Goal: Information Seeking & Learning: Learn about a topic

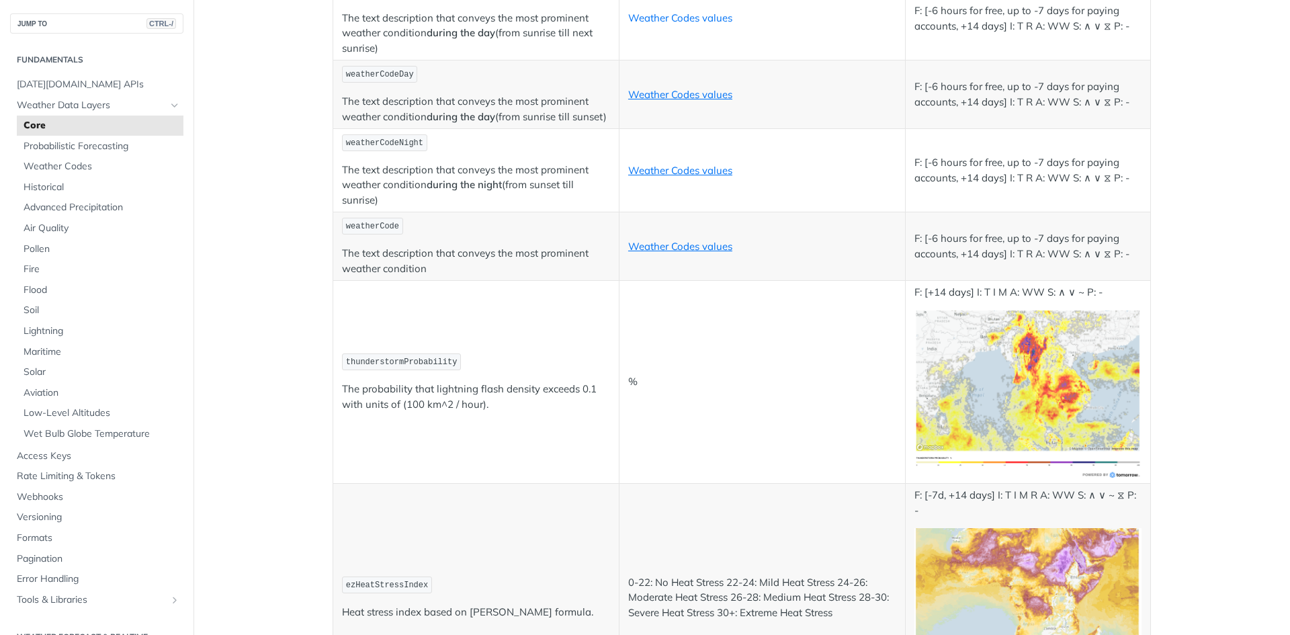
scroll to position [6787, 0]
click at [677, 478] on td "%" at bounding box center [762, 383] width 286 height 203
click at [54, 231] on span "Air Quality" at bounding box center [102, 228] width 157 height 13
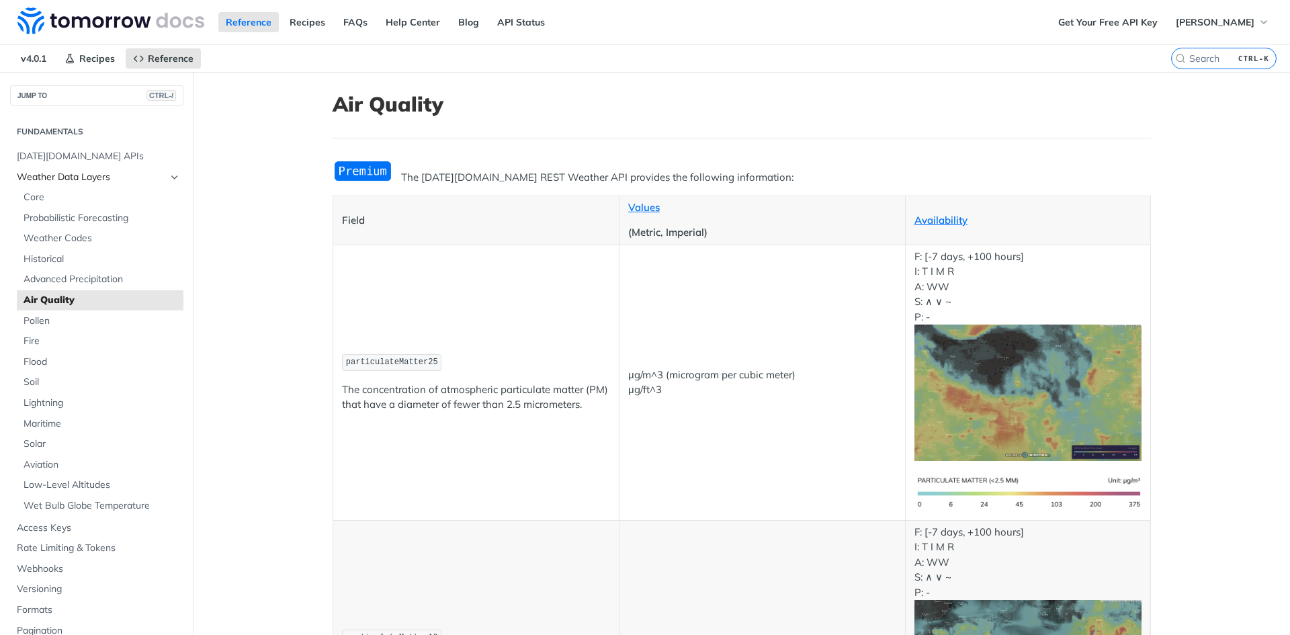
click at [94, 172] on span "Weather Data Layers" at bounding box center [91, 177] width 149 height 13
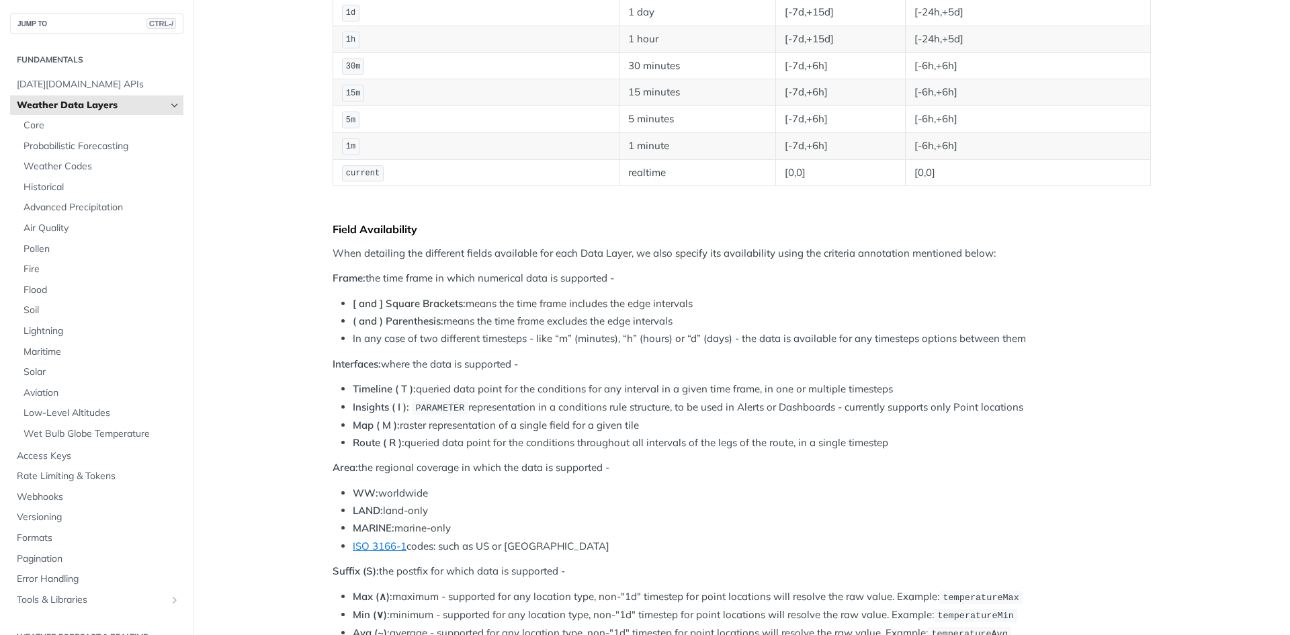
scroll to position [336, 0]
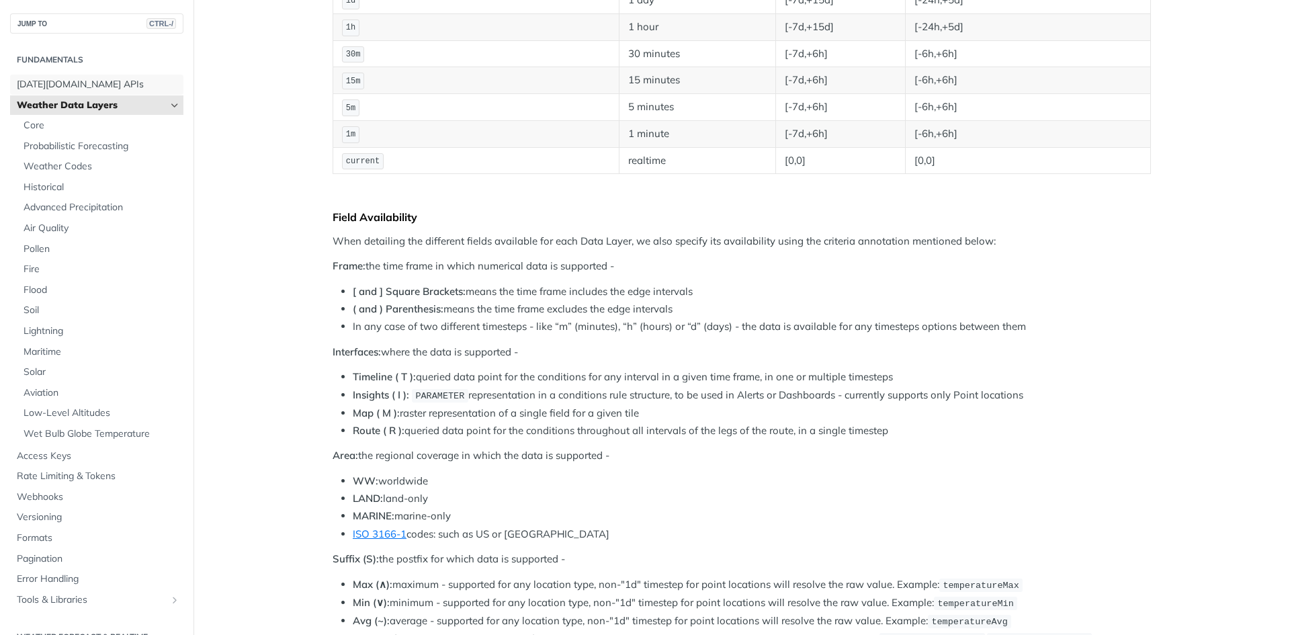
drag, startPoint x: 60, startPoint y: 83, endPoint x: 120, endPoint y: 103, distance: 63.5
click at [60, 83] on span "[DATE][DOMAIN_NAME] APIs" at bounding box center [98, 84] width 163 height 13
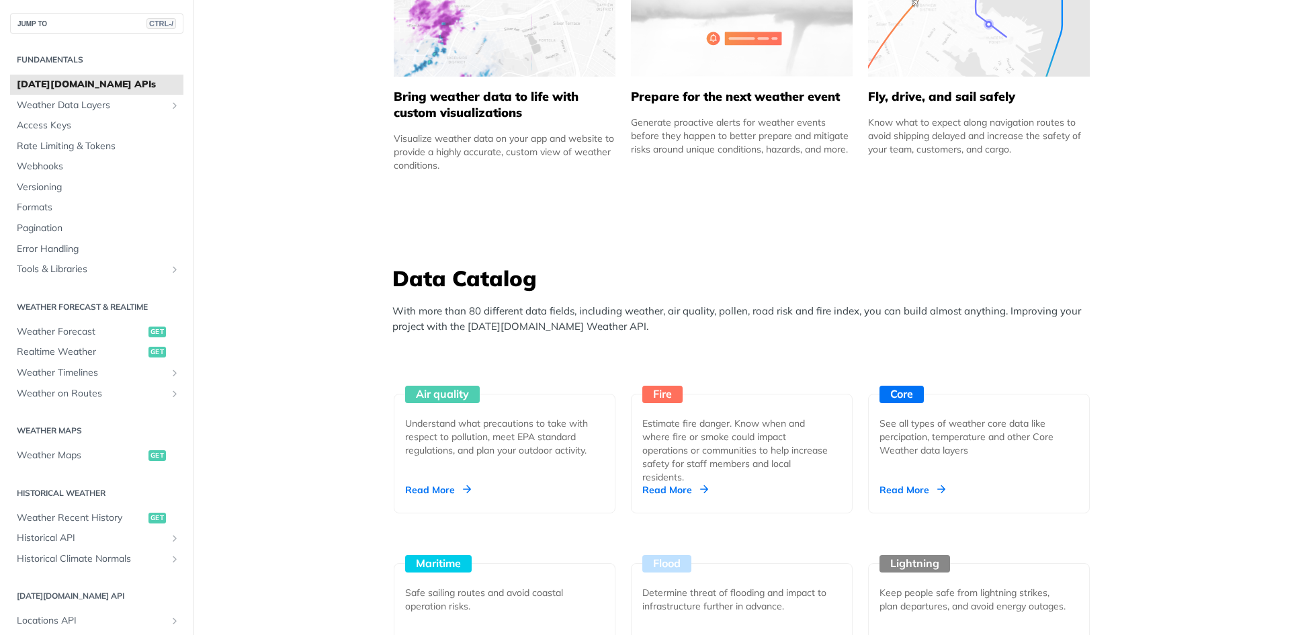
scroll to position [941, 0]
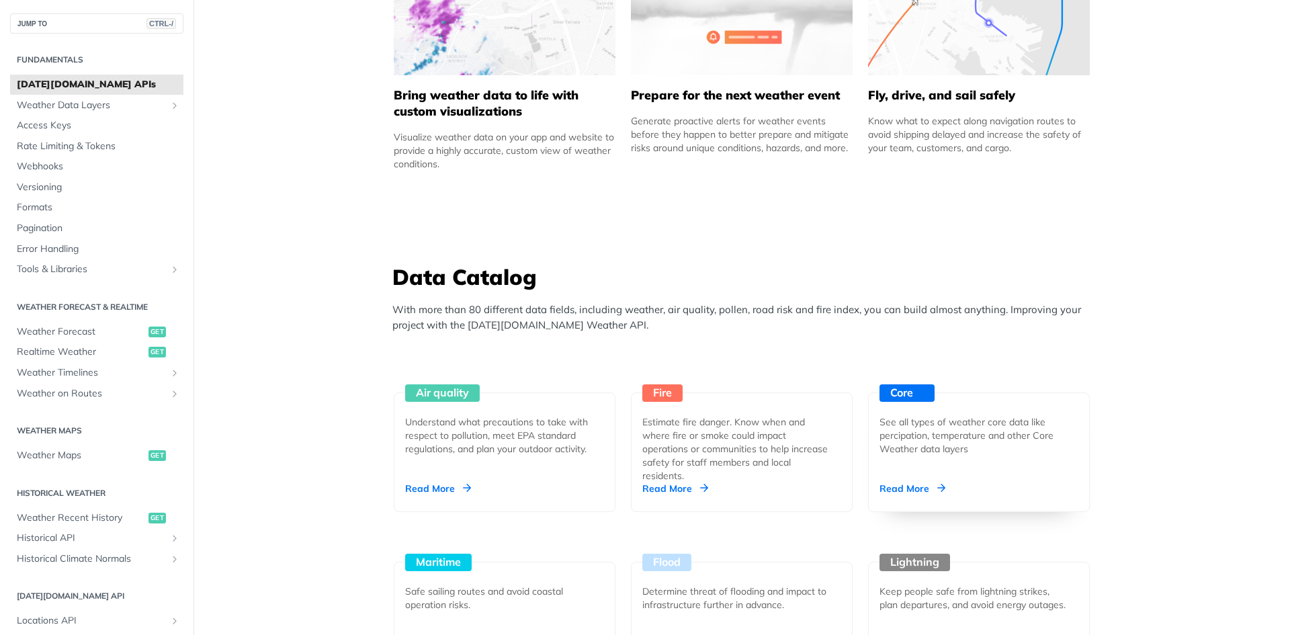
click at [904, 486] on div "Read More" at bounding box center [913, 488] width 66 height 13
click at [442, 400] on div "Air quality" at bounding box center [447, 392] width 85 height 17
click at [665, 411] on div "Fire Estimate fire danger. Know when and where fire or smoke could impact opera…" at bounding box center [742, 452] width 222 height 120
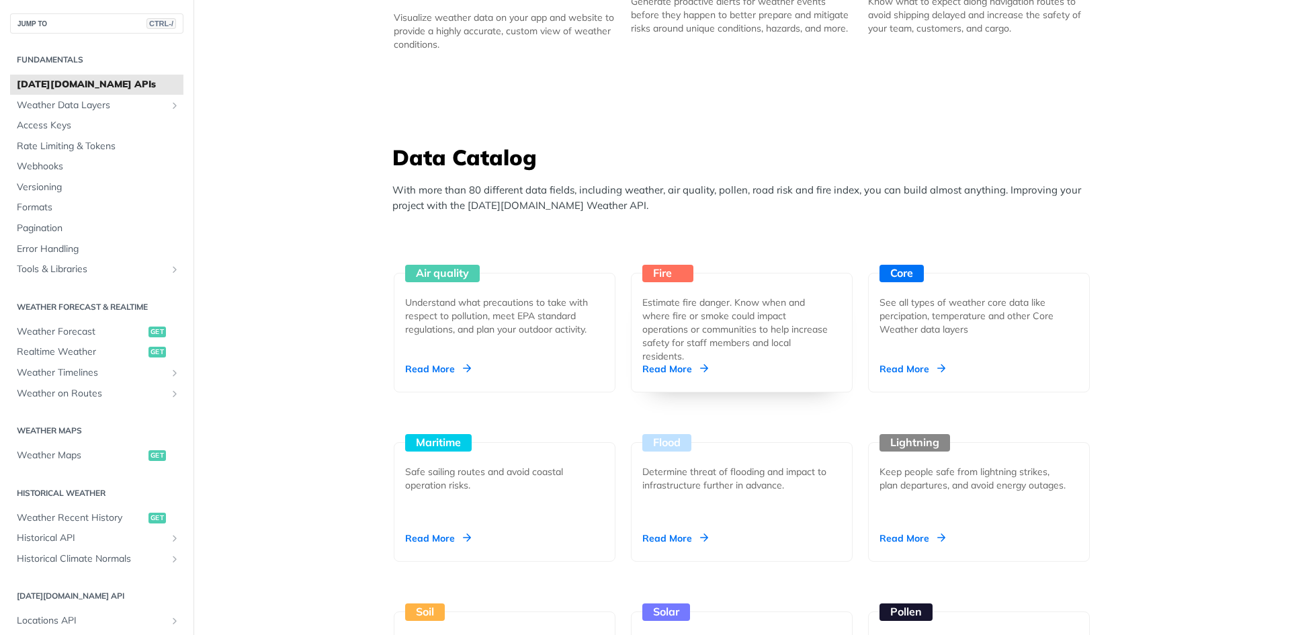
scroll to position [1075, 0]
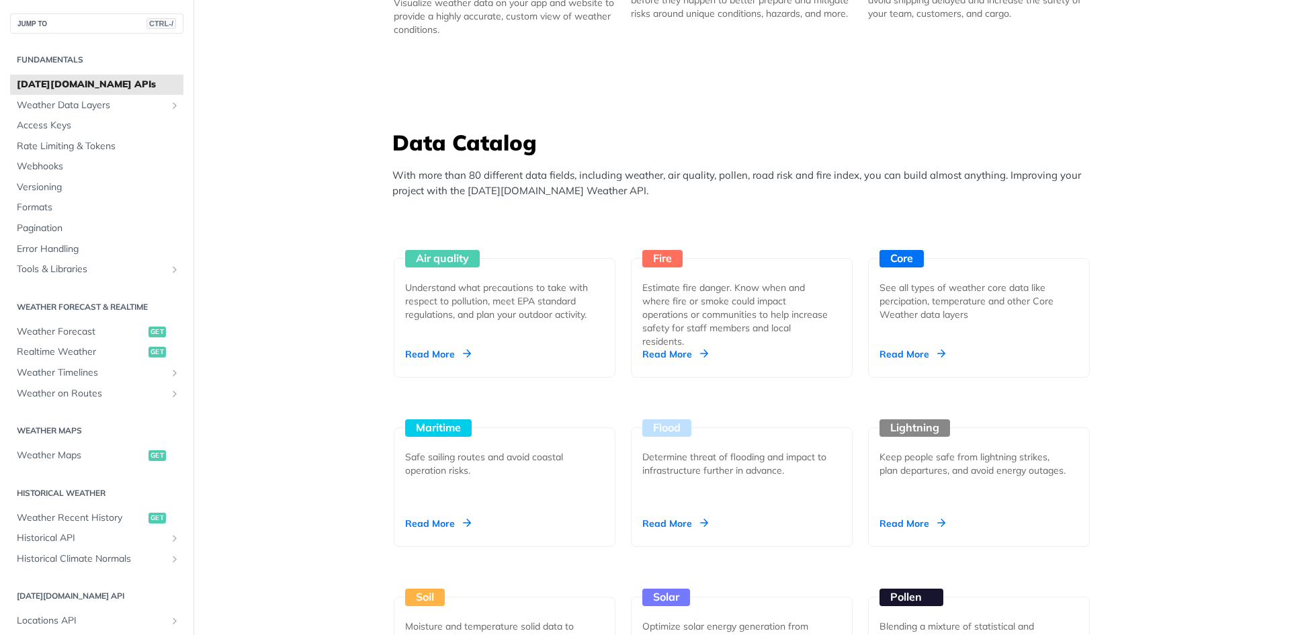
click at [911, 595] on div "Pollen" at bounding box center [912, 597] width 64 height 17
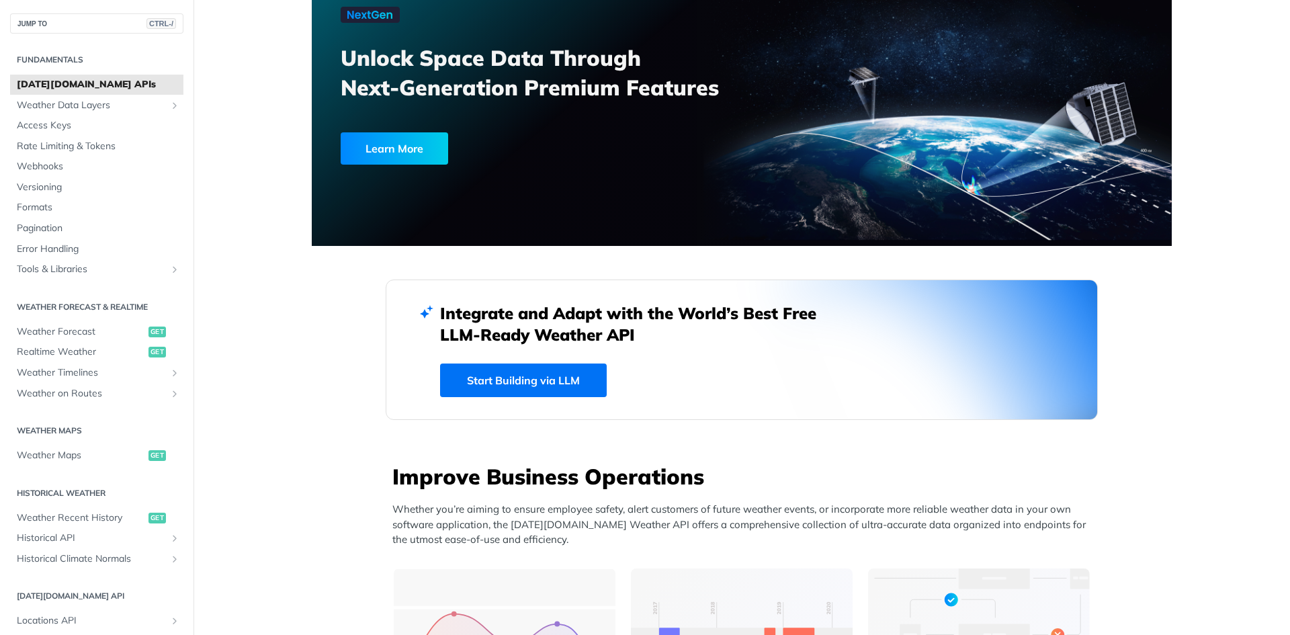
scroll to position [0, 0]
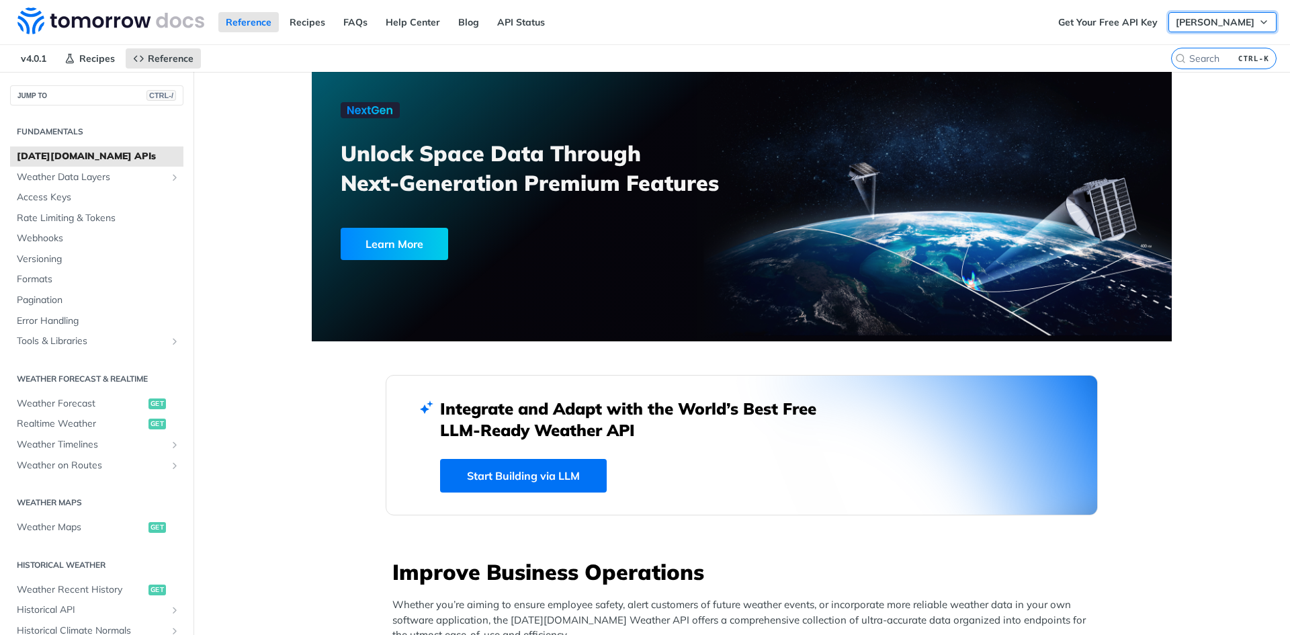
click at [1241, 21] on span "[PERSON_NAME]" at bounding box center [1215, 22] width 79 height 12
click at [1224, 22] on span "[PERSON_NAME]" at bounding box center [1215, 22] width 79 height 12
click at [513, 19] on link "API Status" at bounding box center [521, 22] width 62 height 20
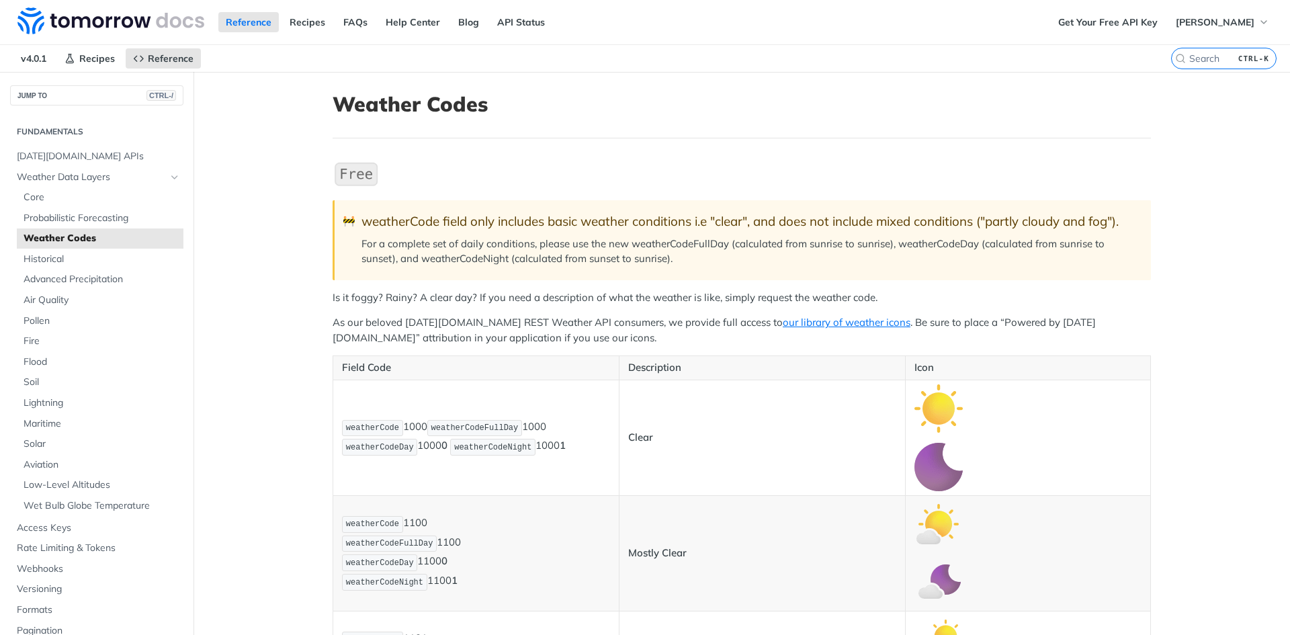
click at [844, 261] on p "For a complete set of daily conditions, please use the new weatherCodeFullDay (…" at bounding box center [750, 252] width 776 height 30
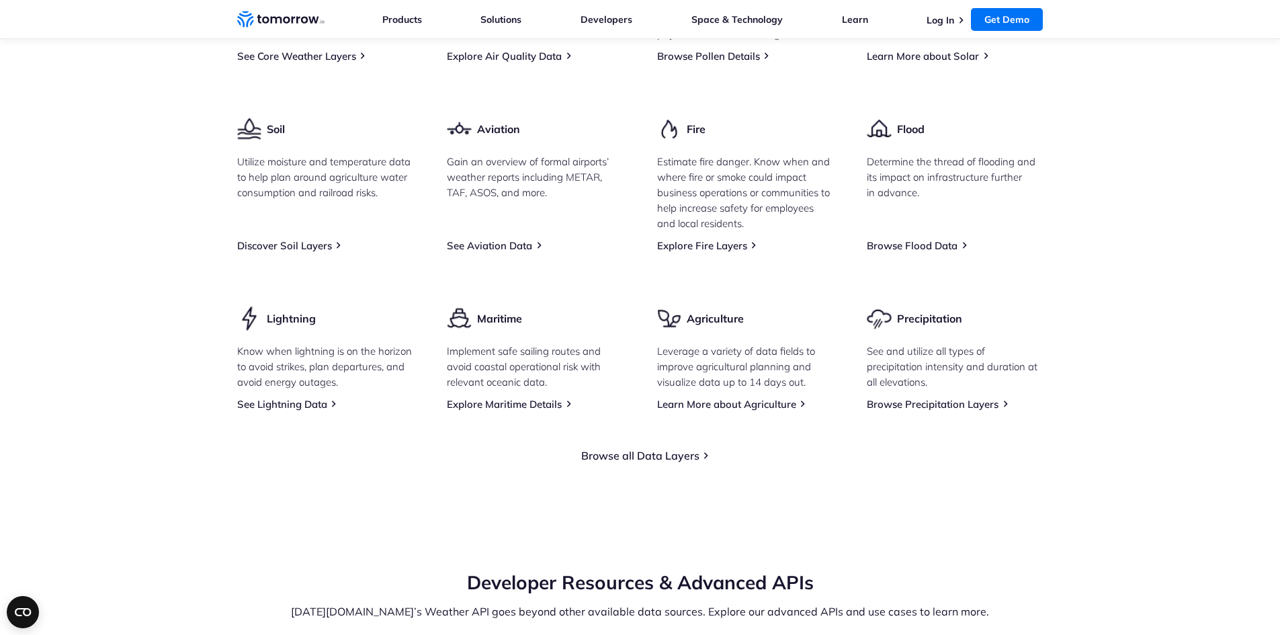
scroll to position [1681, 0]
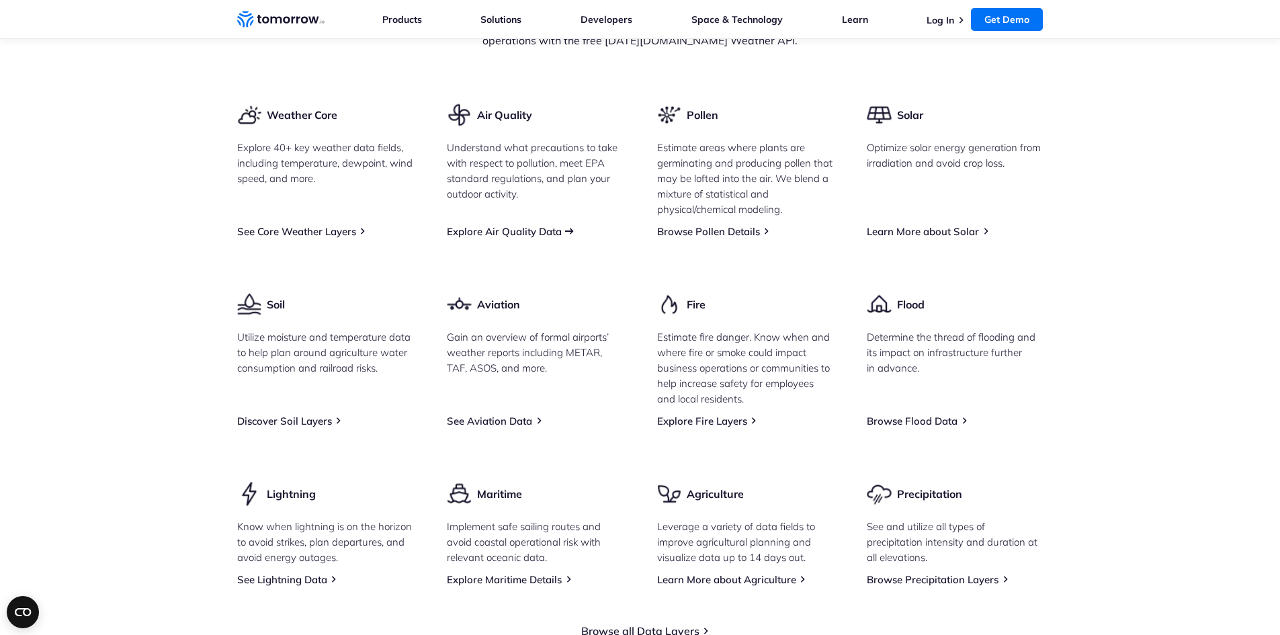
drag, startPoint x: 519, startPoint y: 273, endPoint x: 536, endPoint y: 277, distance: 16.6
click at [519, 238] on link "Explore Air Quality Data" at bounding box center [504, 231] width 115 height 13
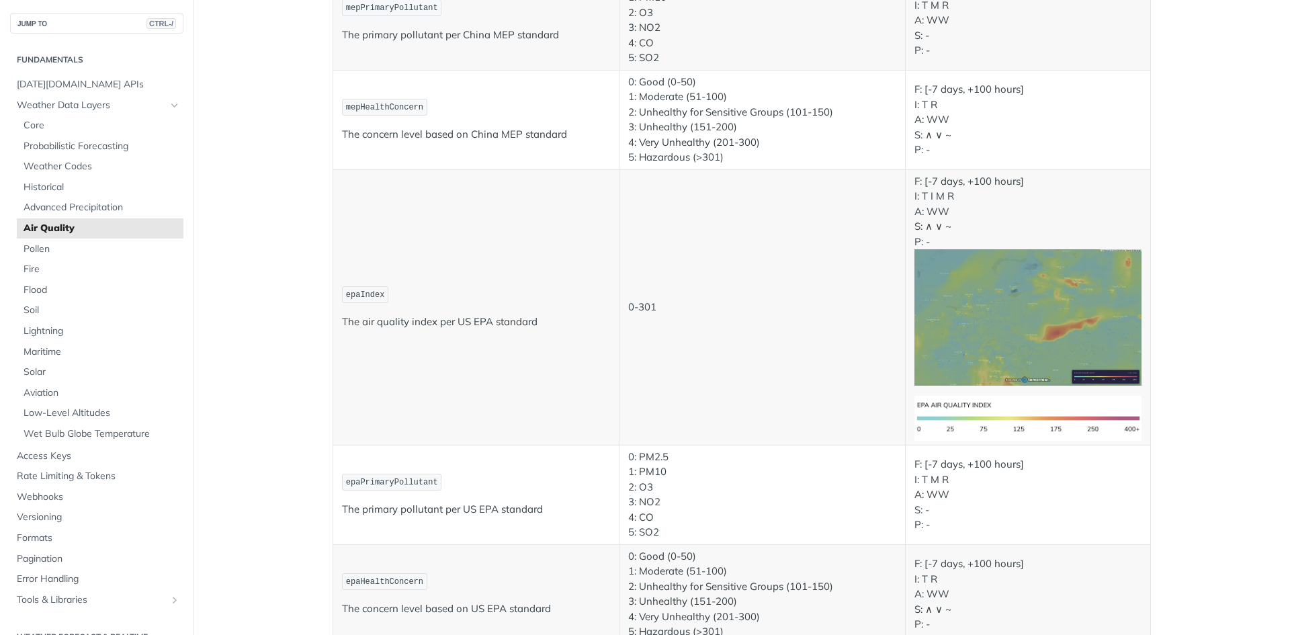
scroll to position [2218, 0]
